Goal: Task Accomplishment & Management: Use online tool/utility

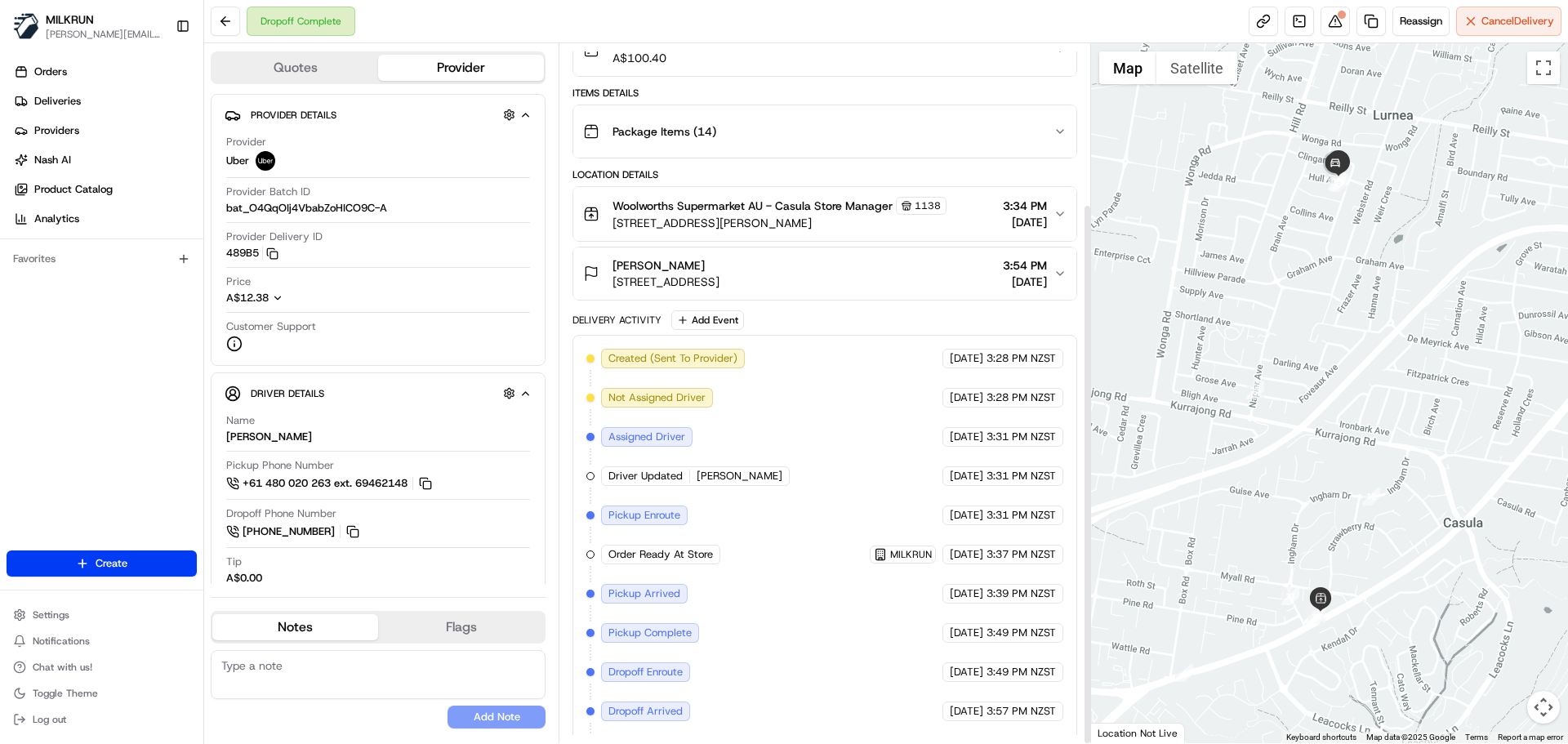
scroll to position [207, 0]
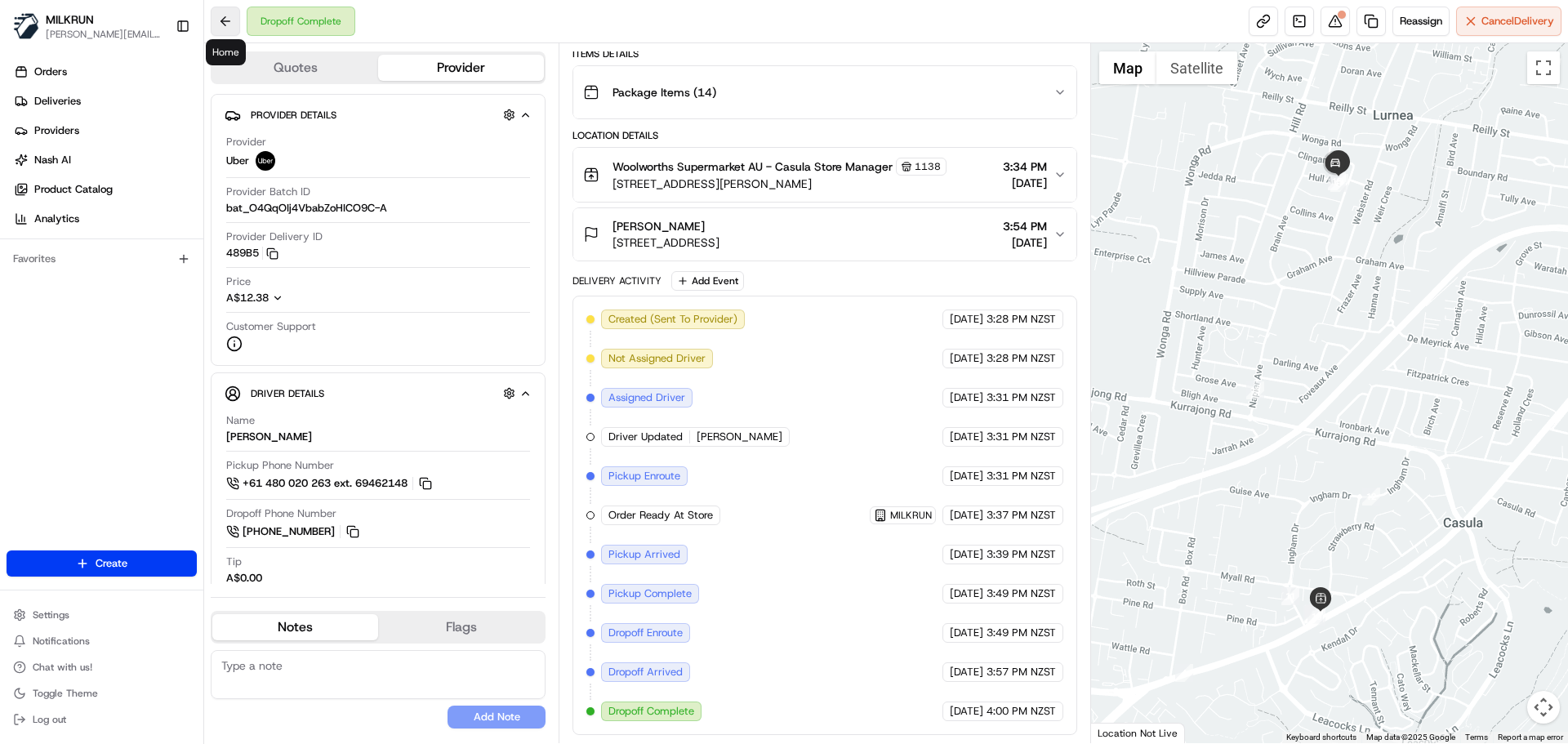
click at [230, 13] on button at bounding box center [225, 20] width 29 height 29
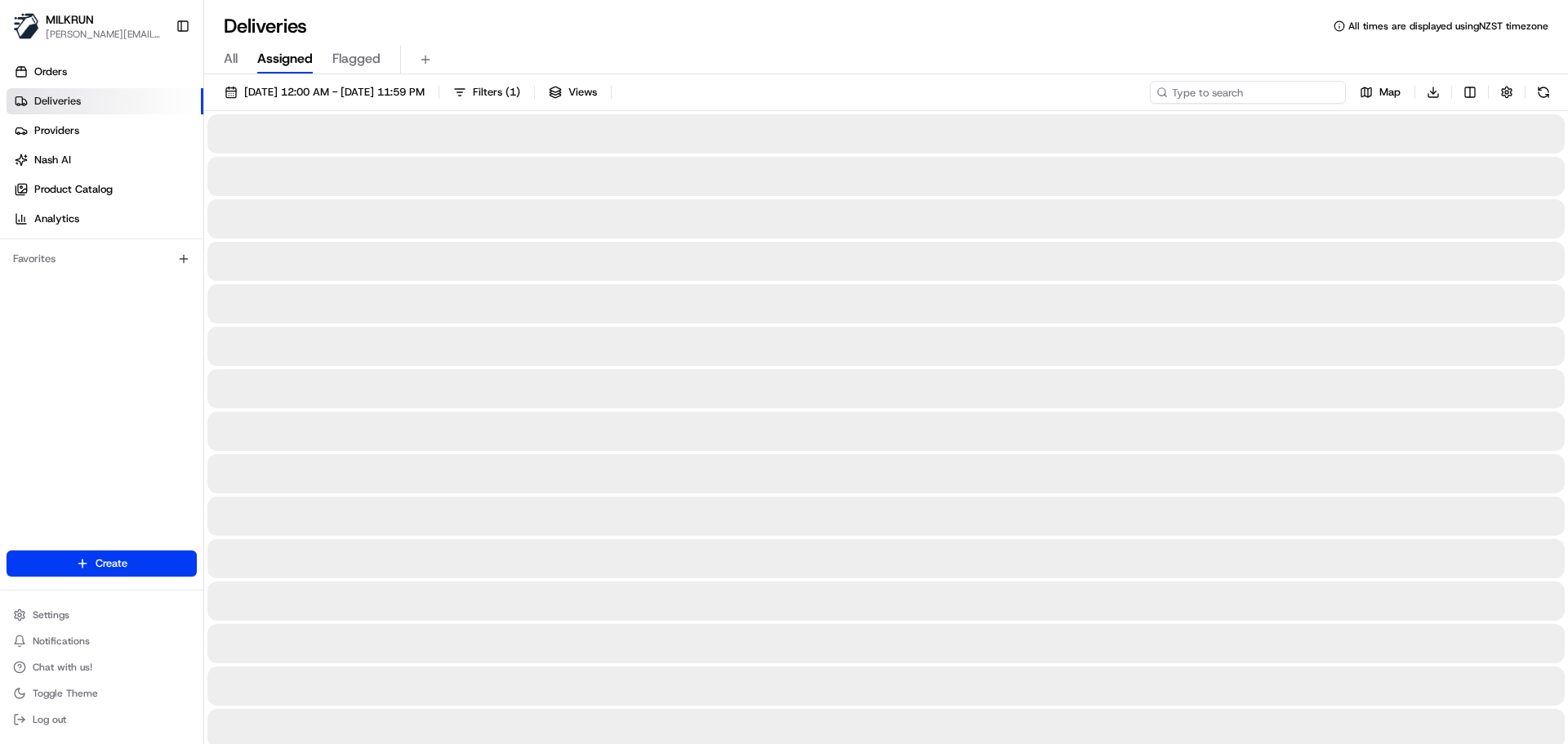
click at [1274, 96] on input at bounding box center [1248, 93] width 196 height 23
paste input "de4b0943-dd1b-4e12-9198-58c91d3b86eb"
type input "de4b0943-dd1b-4e12-9198-58c91d3b86eb"
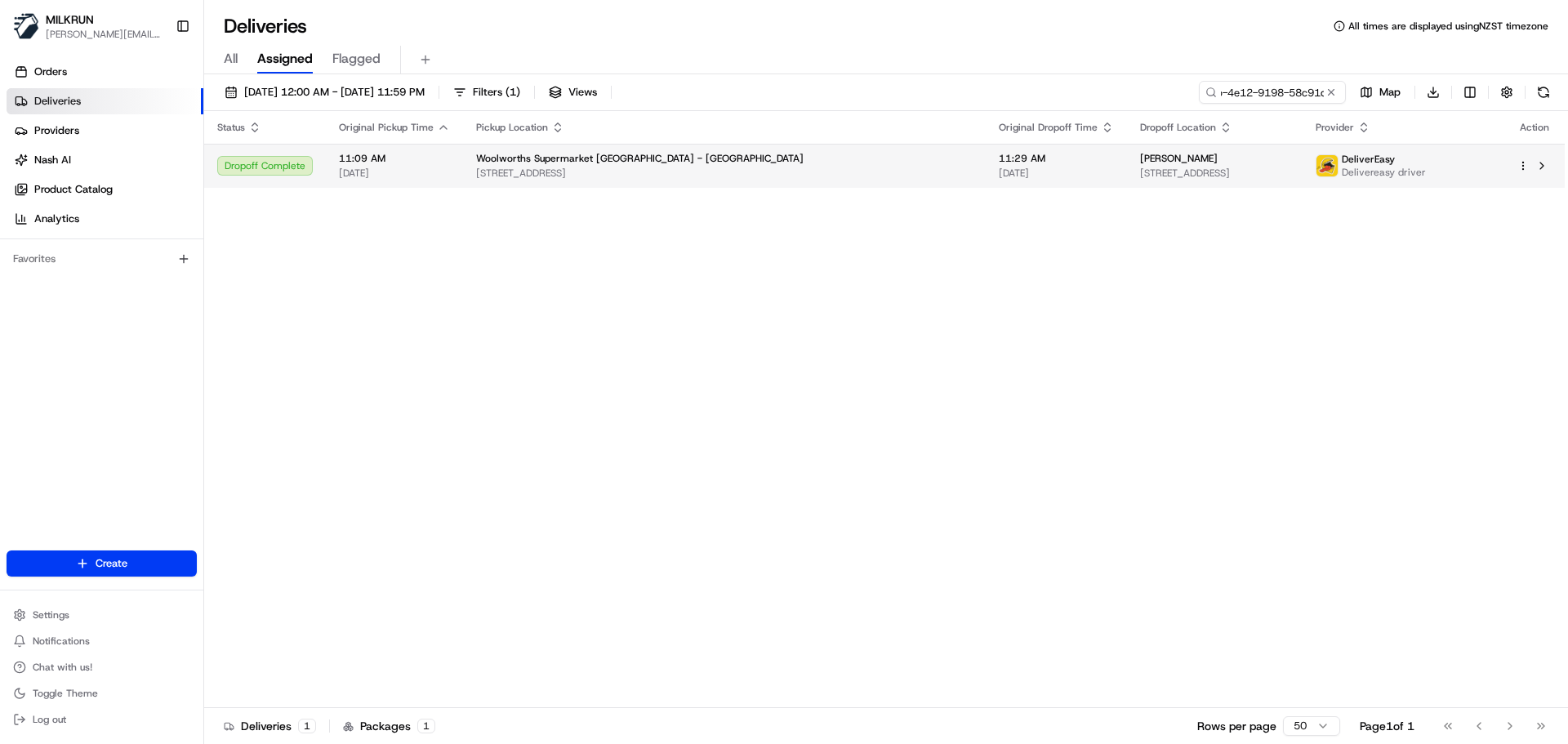
click at [1332, 177] on td "DeliverEasy Delivereasy driver" at bounding box center [1403, 166] width 202 height 44
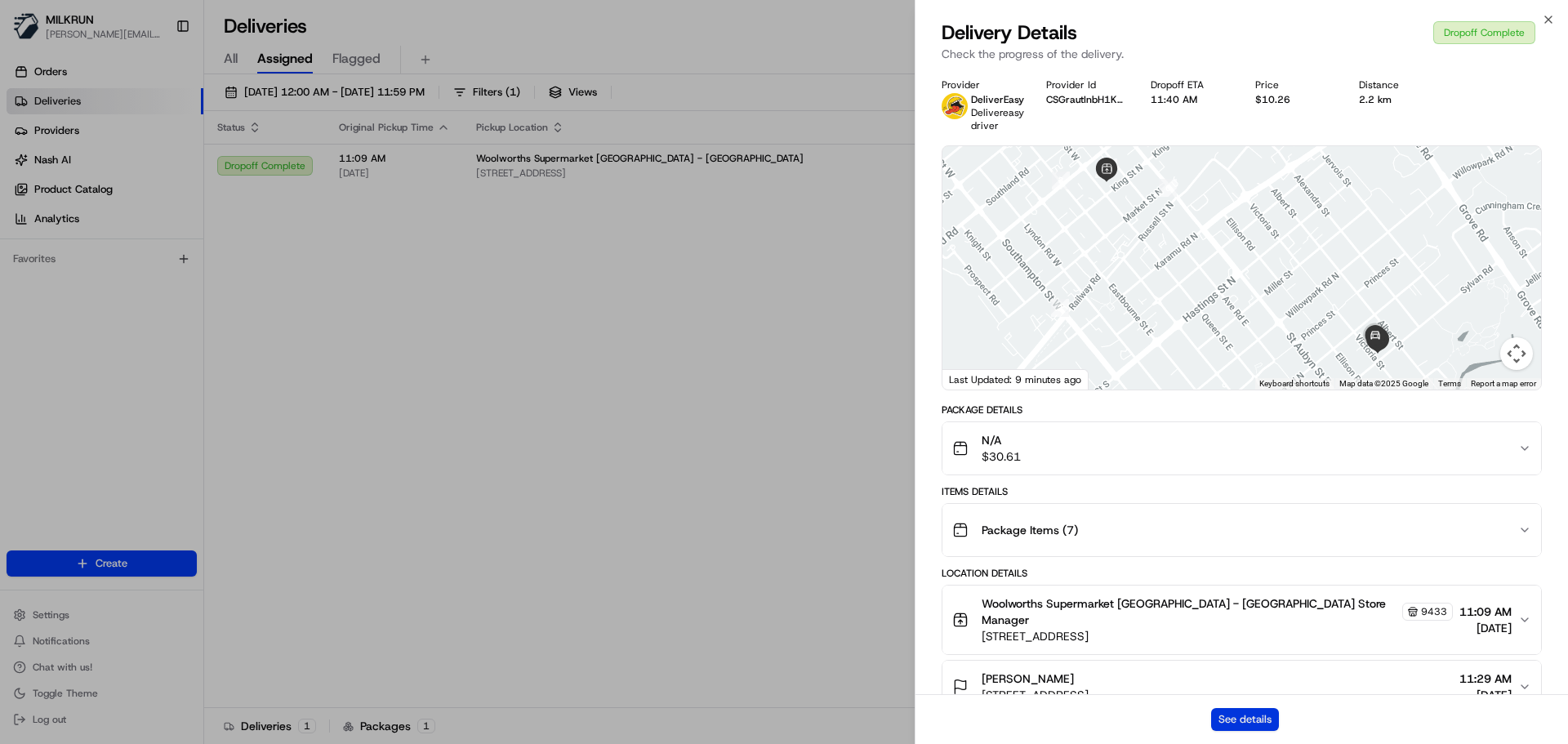
click at [1242, 725] on button "See details" at bounding box center [1245, 719] width 68 height 23
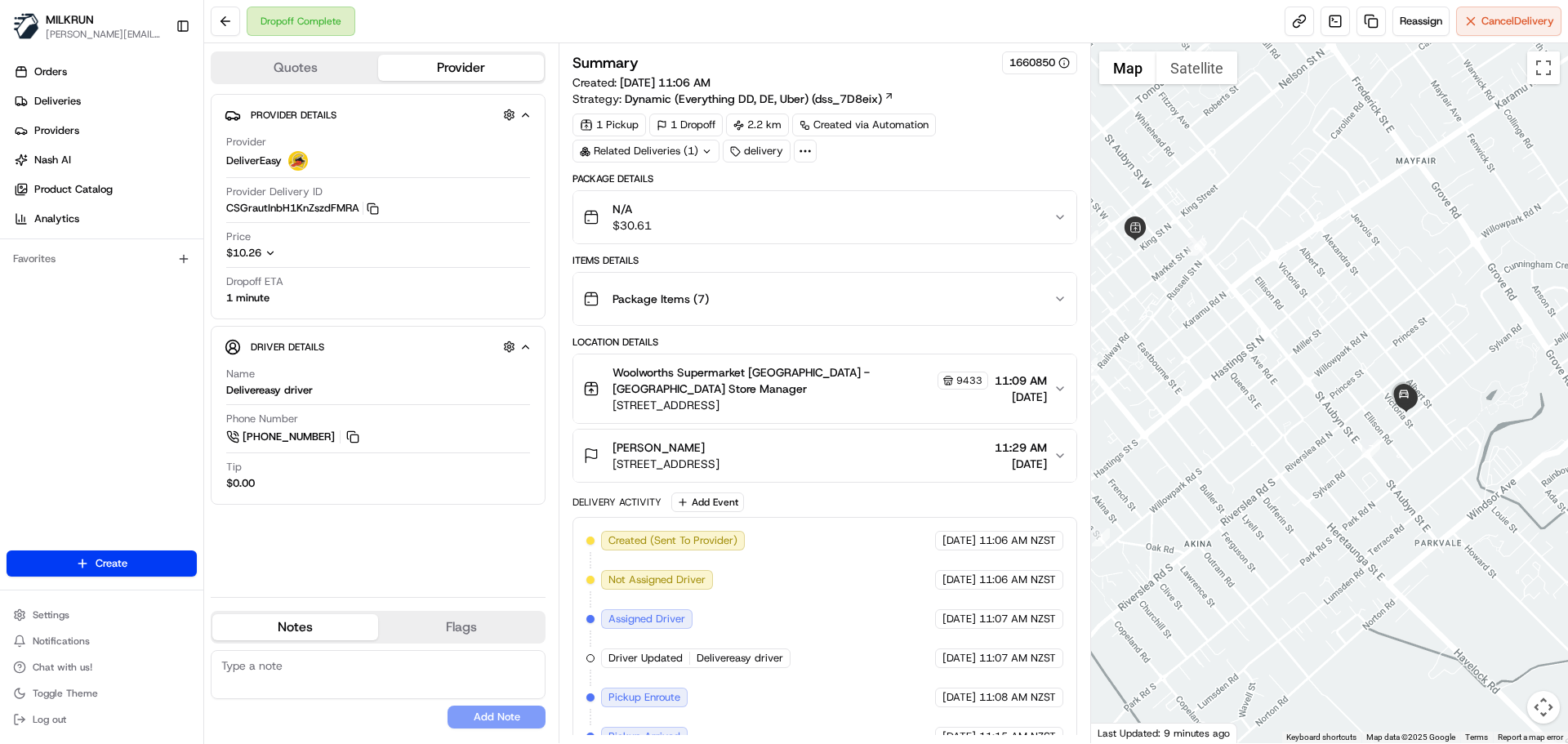
drag, startPoint x: 1302, startPoint y: 404, endPoint x: 1340, endPoint y: 392, distance: 39.8
click at [1335, 390] on div at bounding box center [1330, 393] width 477 height 700
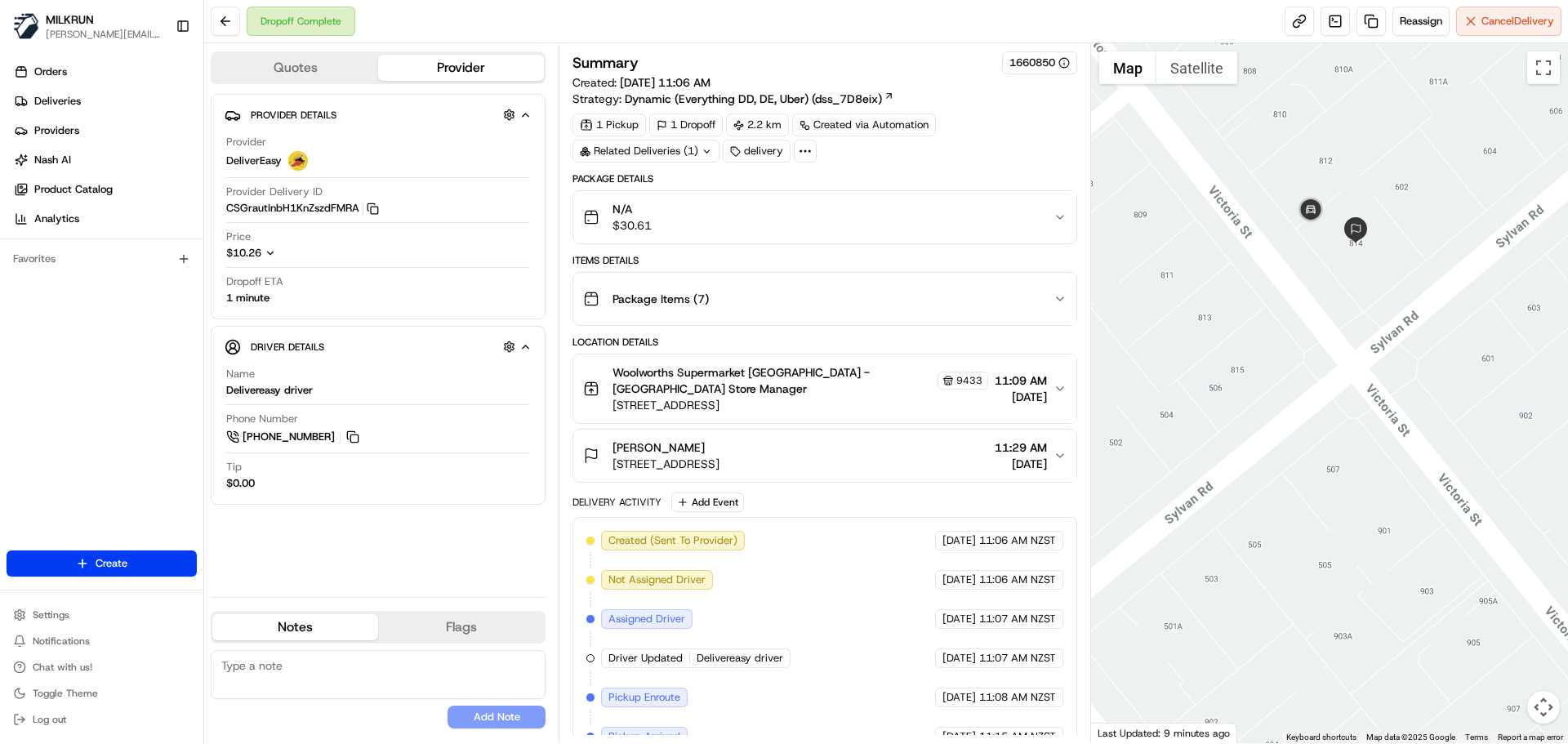
drag, startPoint x: 1465, startPoint y: 218, endPoint x: 1469, endPoint y: 402, distance: 184.0
click at [1470, 402] on div at bounding box center [1330, 393] width 477 height 700
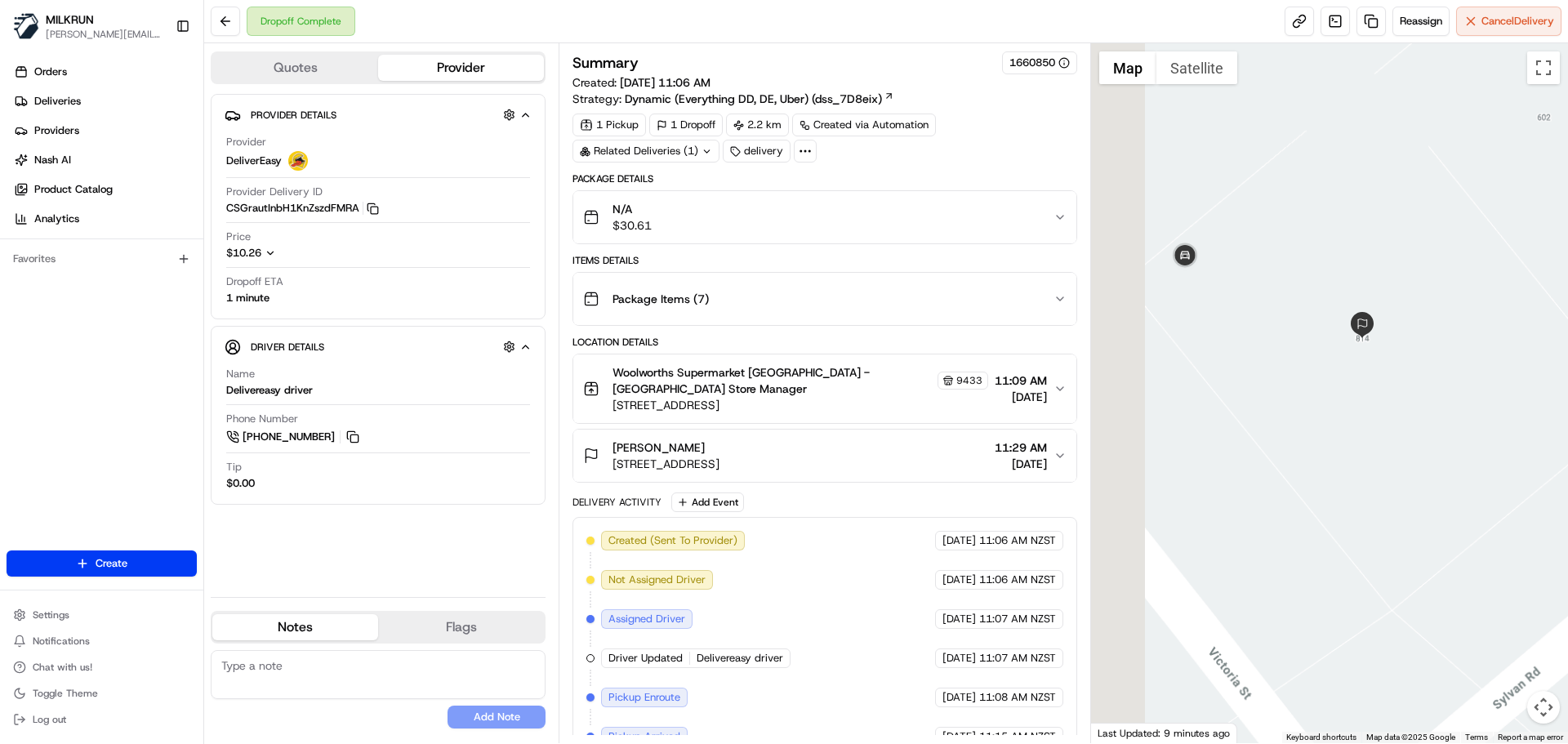
drag, startPoint x: 1333, startPoint y: 421, endPoint x: 1535, endPoint y: 357, distance: 211.9
click at [1535, 357] on div at bounding box center [1330, 393] width 477 height 700
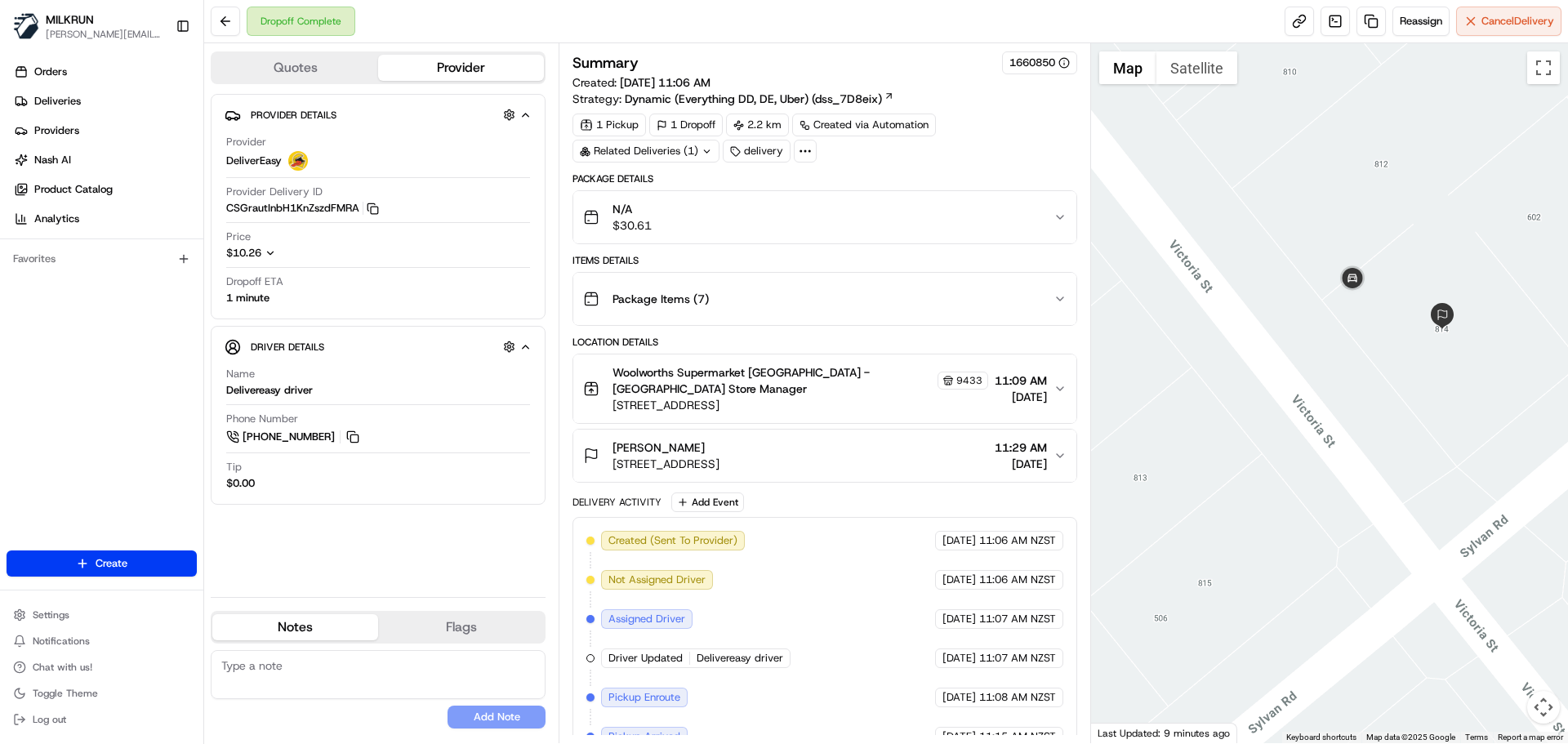
drag, startPoint x: 1512, startPoint y: 412, endPoint x: 1487, endPoint y: 393, distance: 31.4
click at [1487, 393] on div at bounding box center [1330, 393] width 477 height 700
click at [374, 211] on icon "button" at bounding box center [373, 209] width 12 height 12
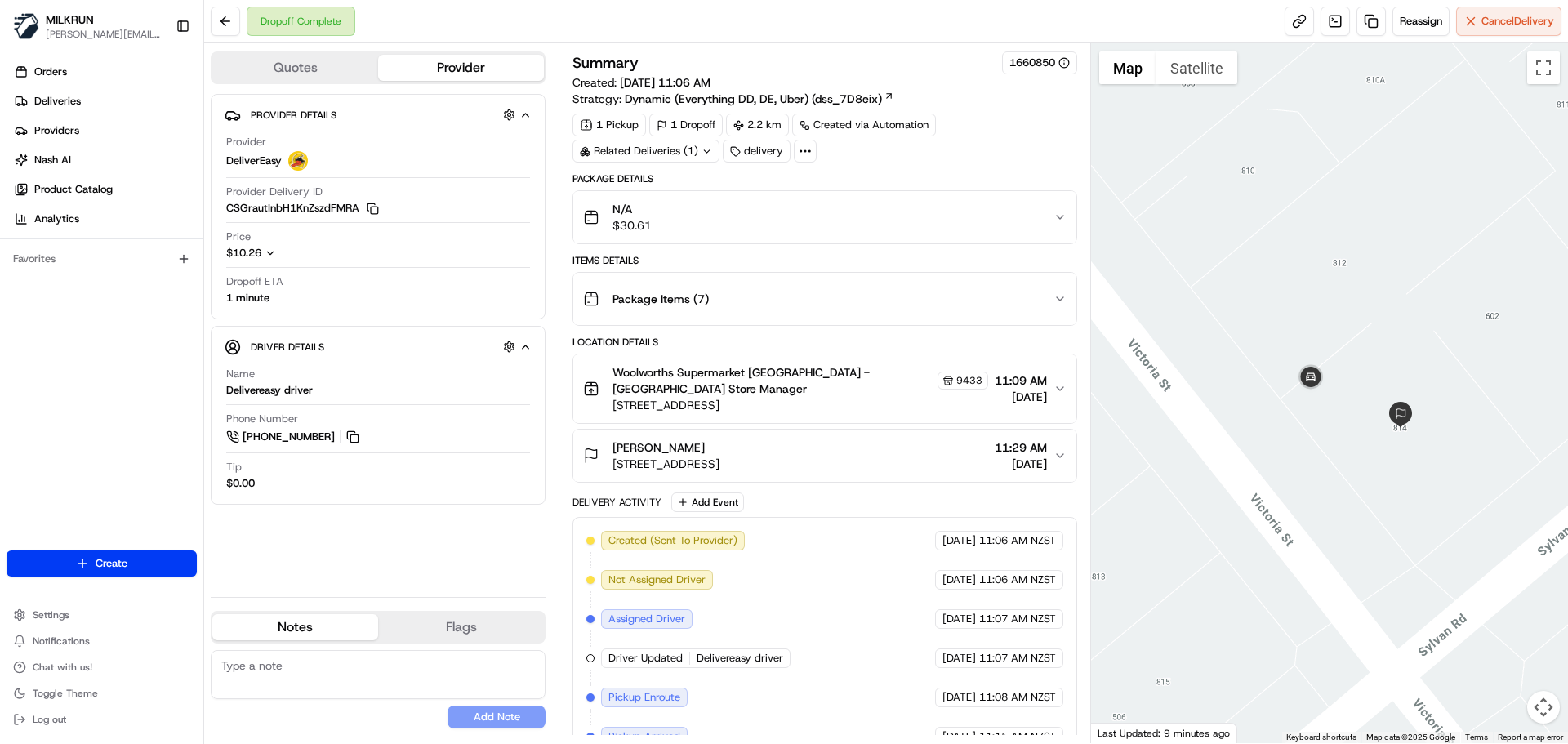
drag, startPoint x: 1370, startPoint y: 402, endPoint x: 1338, endPoint y: 504, distance: 106.9
click at [1338, 504] on div at bounding box center [1330, 393] width 477 height 700
drag, startPoint x: 608, startPoint y: 447, endPoint x: 929, endPoint y: 449, distance: 321.0
click at [929, 449] on div "Rachel Neve 814 Victoria Street, Parkvale, Hawke's Bay Region 4122, NZ 11:29 AM…" at bounding box center [818, 455] width 469 height 33
copy span "[STREET_ADDRESS]"
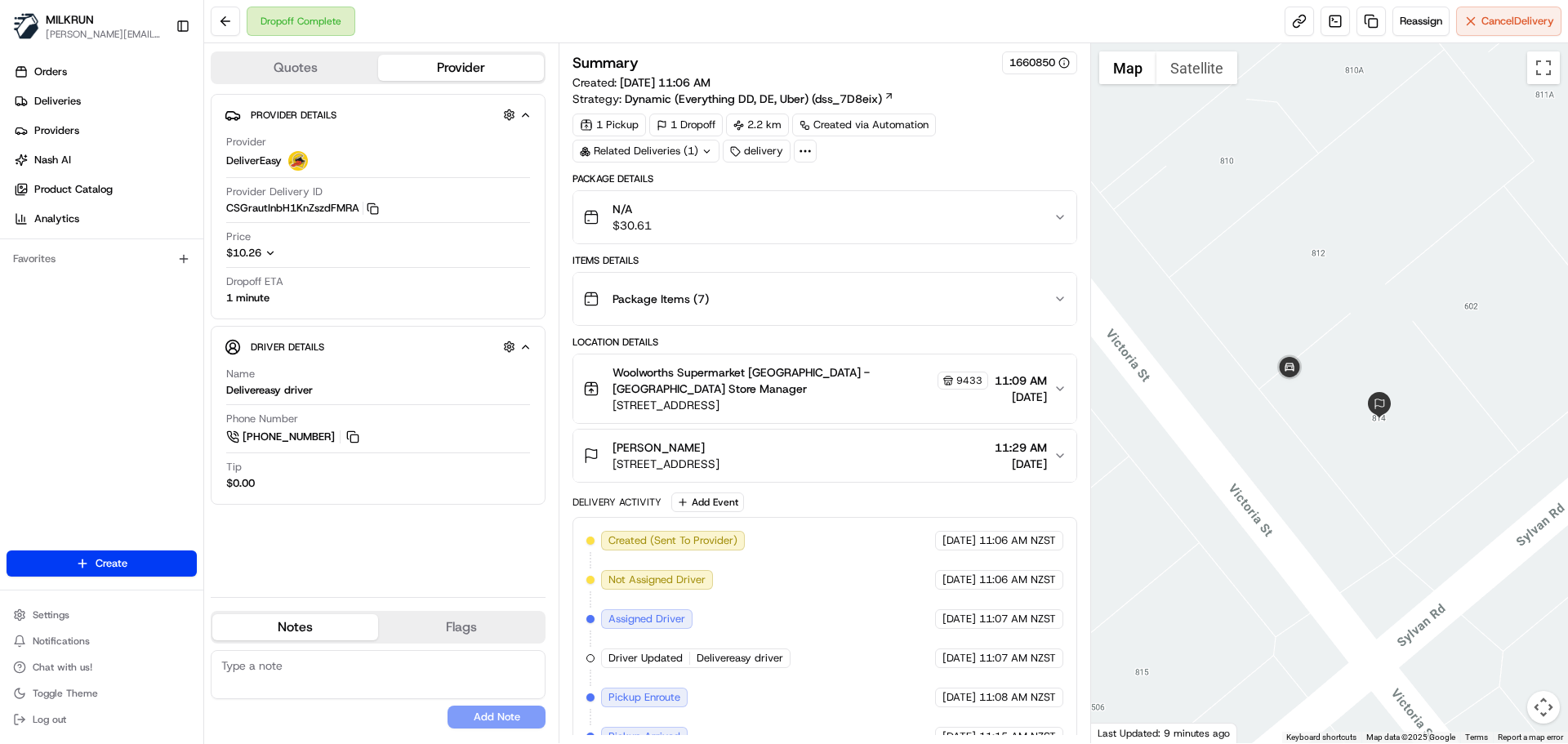
drag, startPoint x: 1294, startPoint y: 314, endPoint x: 1277, endPoint y: 317, distance: 17.3
click at [1277, 317] on div at bounding box center [1330, 393] width 477 height 700
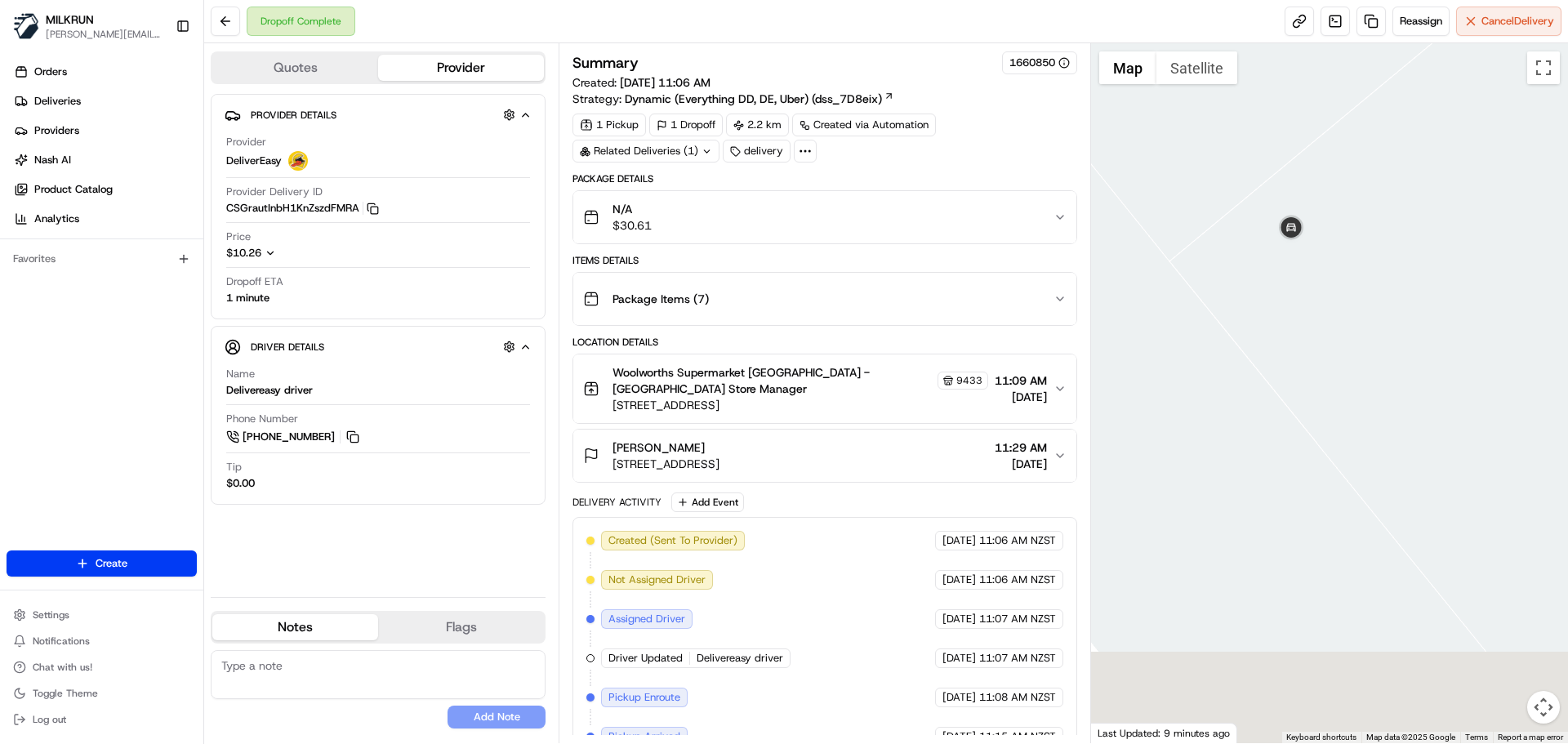
drag, startPoint x: 1294, startPoint y: 369, endPoint x: 1369, endPoint y: 153, distance: 228.7
click at [1369, 153] on div at bounding box center [1330, 393] width 477 height 700
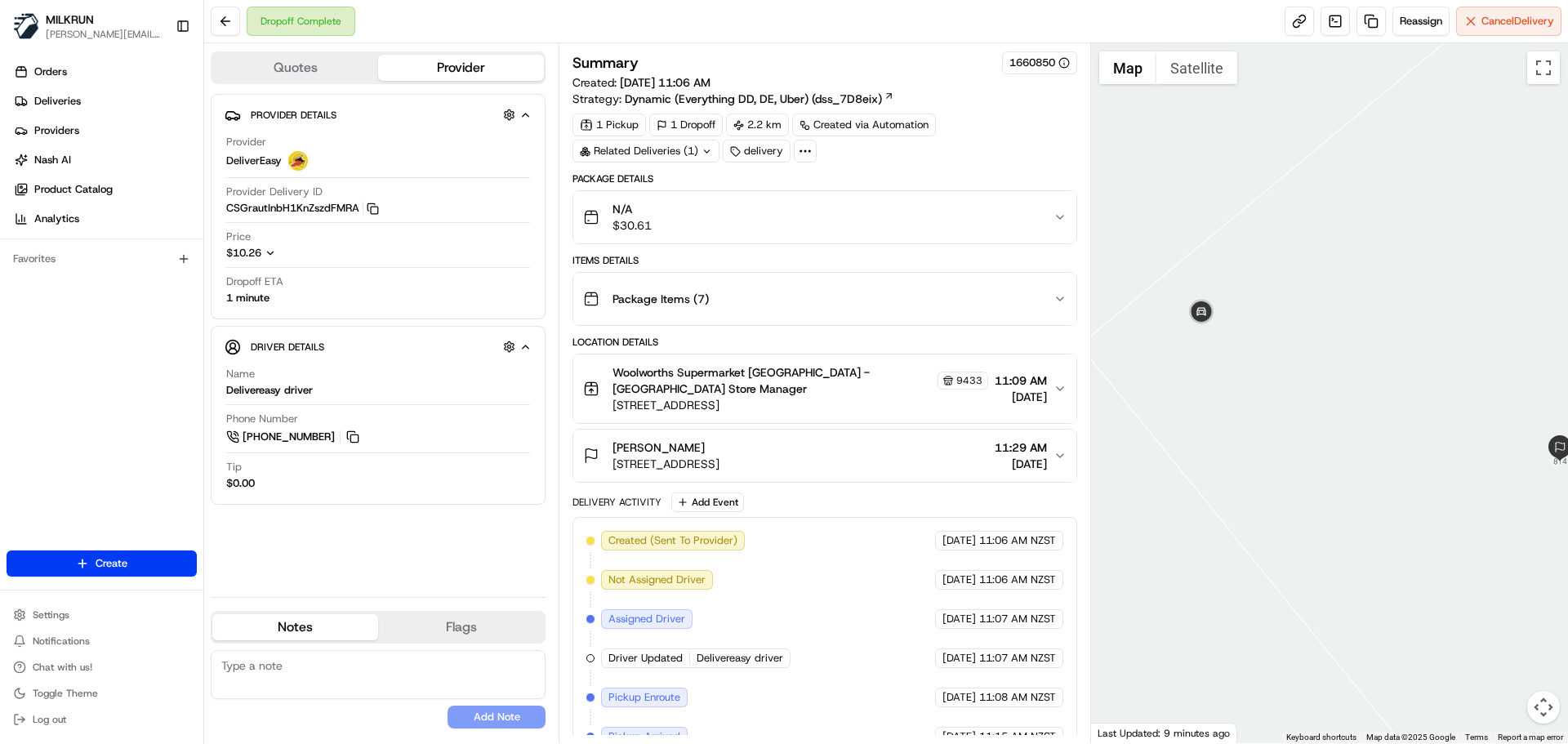
drag, startPoint x: 1392, startPoint y: 201, endPoint x: 1270, endPoint y: 357, distance: 198.0
click at [1270, 357] on div at bounding box center [1330, 393] width 477 height 700
